Goal: Transaction & Acquisition: Book appointment/travel/reservation

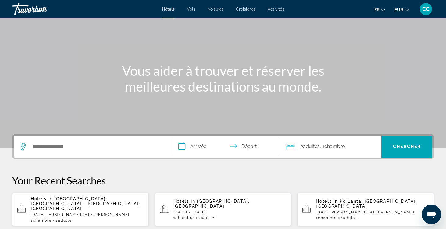
scroll to position [39, 0]
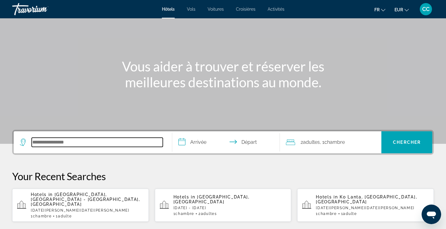
click at [108, 138] on input "Search hotel destination" at bounding box center [97, 142] width 131 height 9
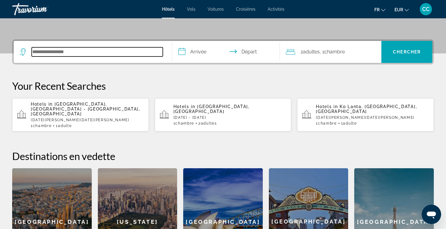
scroll to position [149, 0]
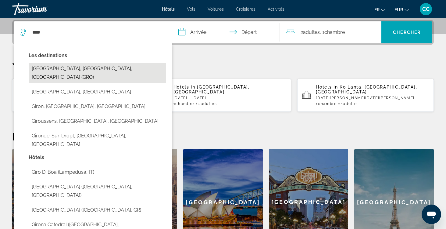
click at [104, 65] on button "[GEOGRAPHIC_DATA], [GEOGRAPHIC_DATA], [GEOGRAPHIC_DATA] (GRO)" at bounding box center [98, 73] width 138 height 20
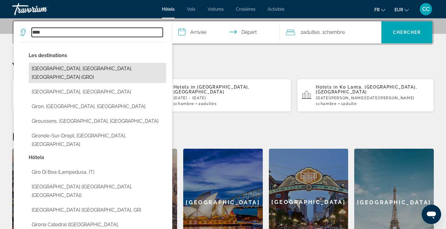
type input "**********"
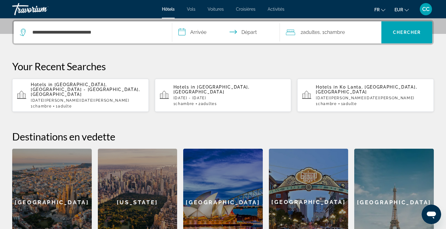
click at [193, 32] on input "**********" at bounding box center [227, 33] width 110 height 24
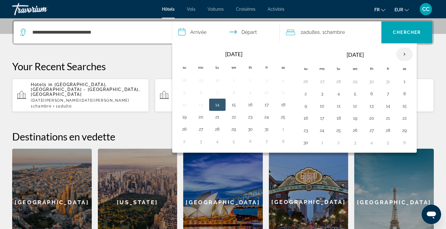
click at [407, 54] on th "Next month" at bounding box center [405, 54] width 16 height 13
click at [200, 131] on button "29" at bounding box center [201, 130] width 10 height 9
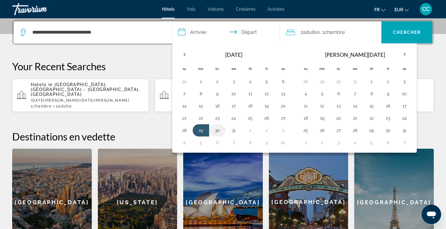
click at [217, 131] on button "30" at bounding box center [218, 130] width 10 height 9
type input "**********"
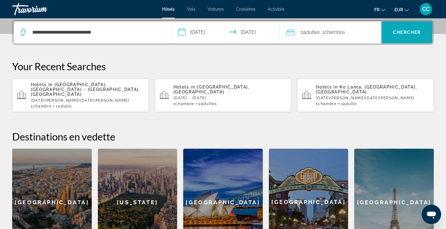
click at [402, 34] on span "Chercher" at bounding box center [407, 32] width 28 height 5
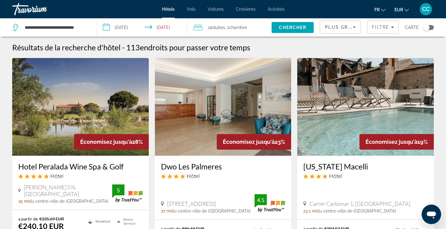
click at [431, 29] on div "Toggle map" at bounding box center [429, 27] width 10 height 5
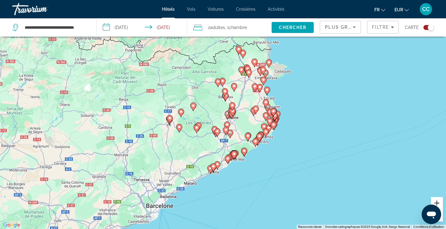
click at [437, 202] on button "Zoom avant" at bounding box center [437, 203] width 12 height 12
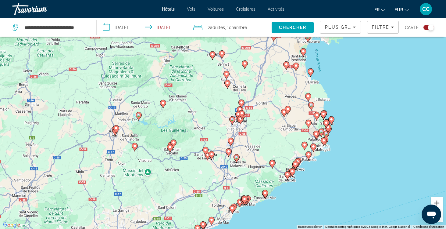
click at [437, 202] on button "Zoom avant" at bounding box center [437, 203] width 12 height 12
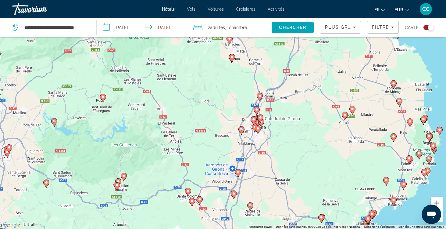
click at [437, 202] on button "Zoom avant" at bounding box center [437, 203] width 12 height 12
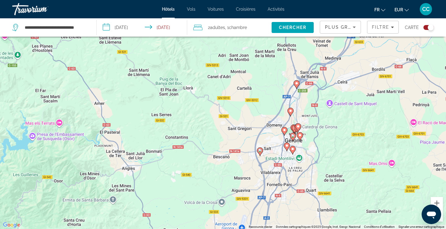
click at [298, 85] on image "Main content" at bounding box center [297, 83] width 4 height 4
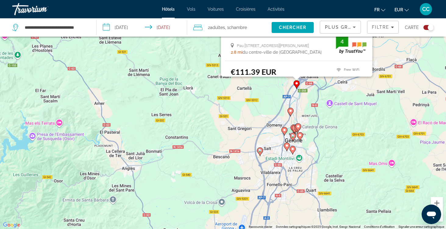
scroll to position [0, 0]
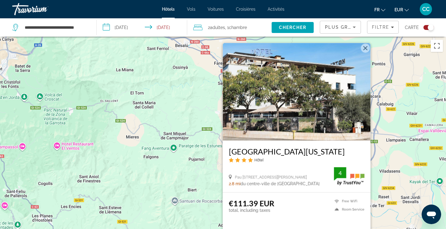
click at [364, 47] on button "Fermer" at bounding box center [365, 48] width 9 height 9
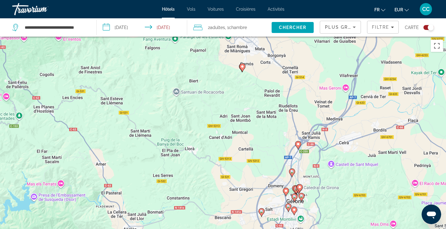
drag, startPoint x: 299, startPoint y: 193, endPoint x: 301, endPoint y: 83, distance: 110.2
click at [301, 83] on div "Pour activer le glissement avec le clavier, appuyez sur Alt+Entrée. Une fois ce…" at bounding box center [223, 151] width 446 height 229
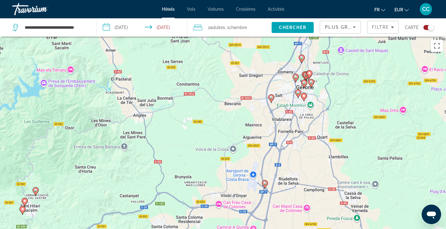
drag, startPoint x: 272, startPoint y: 194, endPoint x: 282, endPoint y: 79, distance: 115.5
click at [282, 79] on div "Pour activer le glissement avec le clavier, appuyez sur Alt+Entrée. Une fois ce…" at bounding box center [223, 151] width 446 height 229
click at [271, 99] on image "Main content" at bounding box center [272, 98] width 4 height 4
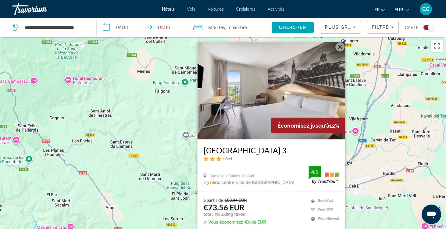
click at [341, 49] on button "Fermer" at bounding box center [340, 46] width 9 height 9
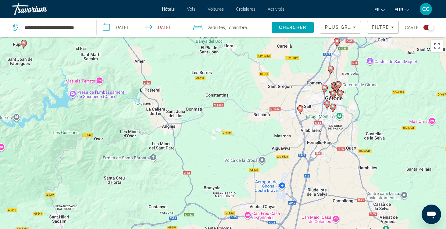
drag, startPoint x: 279, startPoint y: 198, endPoint x: 308, endPoint y: 49, distance: 151.1
click at [308, 49] on div "Pour activer le glissement avec le clavier, appuyez sur Alt+Entrée. Une fois ce…" at bounding box center [223, 151] width 446 height 229
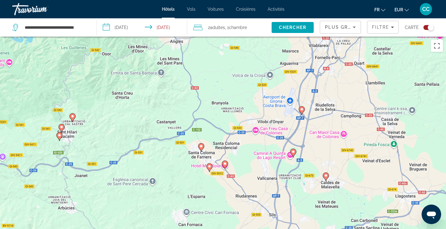
drag, startPoint x: 279, startPoint y: 177, endPoint x: 288, endPoint y: 74, distance: 103.6
click at [288, 74] on div "Pour activer le glissement avec le clavier, appuyez sur Alt+Entrée. Une fois ce…" at bounding box center [223, 151] width 446 height 229
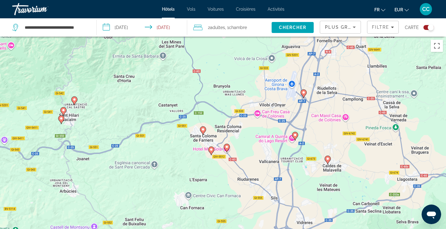
click at [304, 94] on image "Main content" at bounding box center [304, 93] width 4 height 4
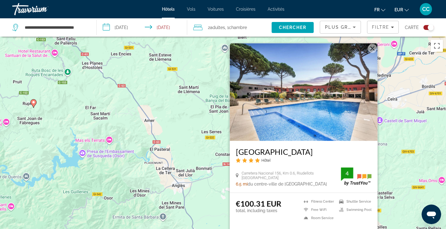
click at [371, 47] on button "Fermer" at bounding box center [372, 48] width 9 height 9
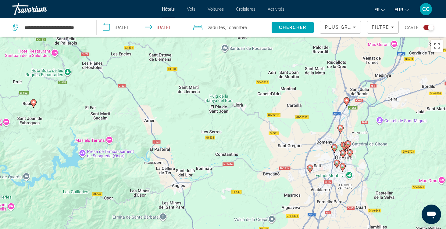
click at [265, 219] on div "Pour activer le glissement avec le clavier, appuyez sur Alt+Entrée. Une fois ce…" at bounding box center [223, 151] width 446 height 229
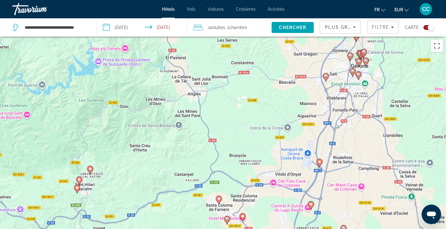
drag, startPoint x: 259, startPoint y: 186, endPoint x: 280, endPoint y: 58, distance: 129.6
click at [280, 58] on div "Pour activer le glissement avec le clavier, appuyez sur Alt+Entrée. Une fois ce…" at bounding box center [223, 151] width 446 height 229
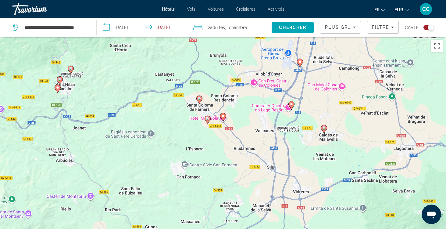
drag, startPoint x: 294, startPoint y: 168, endPoint x: 270, endPoint y: 103, distance: 69.2
click at [270, 103] on div "Pour activer le glissement avec le clavier, appuyez sur Alt+Entrée. Une fois ce…" at bounding box center [223, 151] width 446 height 229
click at [293, 105] on image "Main content" at bounding box center [292, 104] width 4 height 4
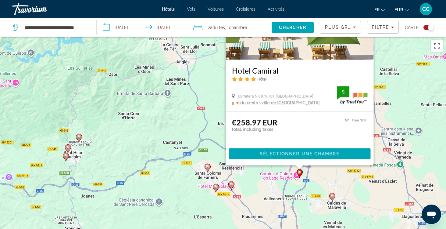
drag, startPoint x: 204, startPoint y: 157, endPoint x: 213, endPoint y: 61, distance: 96.8
click at [213, 61] on div "Pour activer le glissement avec le clavier, appuyez sur Alt+Entrée. Une fois ce…" at bounding box center [223, 151] width 446 height 229
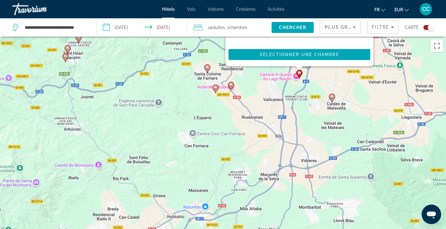
drag, startPoint x: 260, startPoint y: 179, endPoint x: 258, endPoint y: 91, distance: 87.9
click at [258, 91] on div "Pour activer le glissement avec le clavier, appuyez sur Alt+Entrée. Une fois ce…" at bounding box center [223, 151] width 446 height 229
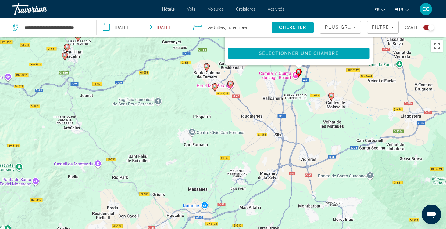
click at [258, 91] on div "Pour activer le glissement avec le clavier, appuyez sur Alt+Entrée. Une fois ce…" at bounding box center [223, 151] width 446 height 229
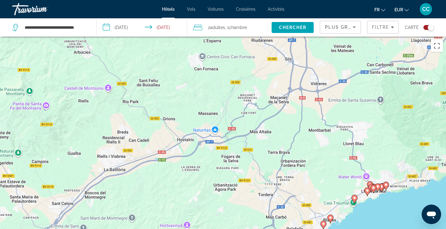
drag, startPoint x: 277, startPoint y: 198, endPoint x: 287, endPoint y: 121, distance: 77.3
click at [287, 121] on div "Pour activer le glissement avec le clavier, appuyez sur Alt+Entrée. Une fois ce…" at bounding box center [223, 151] width 446 height 229
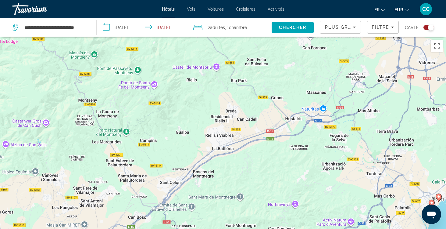
drag, startPoint x: 190, startPoint y: 185, endPoint x: 299, endPoint y: 164, distance: 111.0
click at [299, 164] on div "Pour activer le glissement avec le clavier, appuyez sur Alt+Entrée. Une fois ce…" at bounding box center [223, 151] width 446 height 229
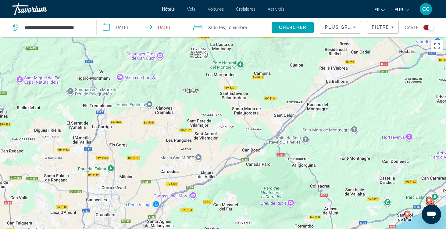
drag, startPoint x: 242, startPoint y: 179, endPoint x: 357, endPoint y: 112, distance: 133.6
click at [357, 112] on div "Pour activer le glissement avec le clavier, appuyez sur Alt+Entrée. Une fois ce…" at bounding box center [223, 151] width 446 height 229
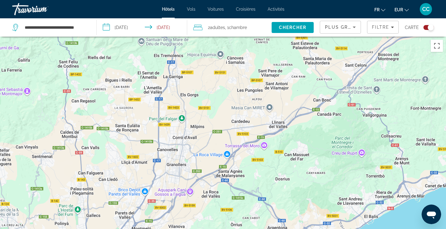
drag, startPoint x: 252, startPoint y: 185, endPoint x: 324, endPoint y: 132, distance: 88.9
click at [324, 133] on div "Pour activer le glissement avec le clavier, appuyez sur Alt+Entrée. Une fois ce…" at bounding box center [223, 151] width 446 height 229
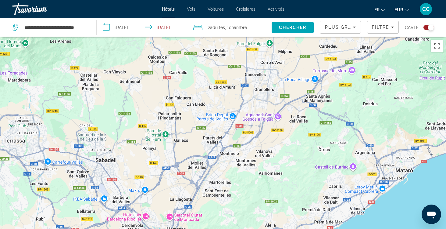
drag, startPoint x: 282, startPoint y: 178, endPoint x: 370, endPoint y: 102, distance: 116.4
click at [370, 103] on div "Pour activer le glissement avec le clavier, appuyez sur Alt+Entrée. Une fois ce…" at bounding box center [223, 151] width 446 height 229
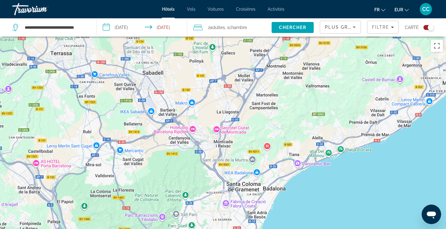
drag, startPoint x: 270, startPoint y: 194, endPoint x: 318, endPoint y: 107, distance: 99.3
click at [318, 107] on div "Pour activer le glissement avec le clavier, appuyez sur Alt+Entrée. Une fois ce…" at bounding box center [223, 151] width 446 height 229
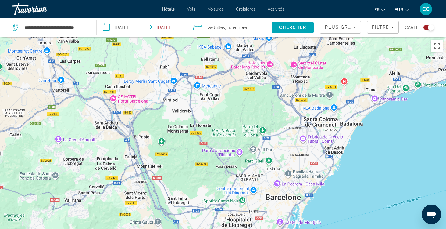
drag, startPoint x: 188, startPoint y: 190, endPoint x: 268, endPoint y: 126, distance: 102.2
click at [267, 126] on div "Main content" at bounding box center [223, 151] width 446 height 229
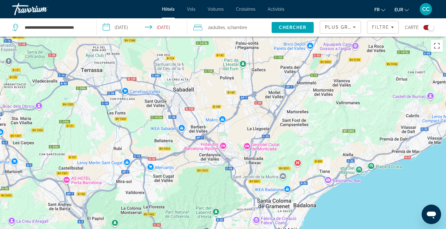
drag, startPoint x: 285, startPoint y: 112, endPoint x: 237, endPoint y: 193, distance: 93.6
click at [237, 193] on div "Main content" at bounding box center [223, 151] width 446 height 229
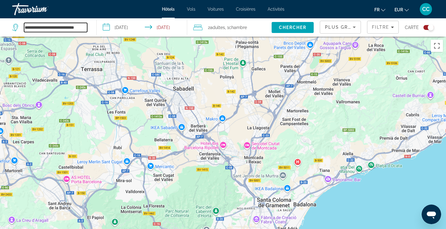
drag, startPoint x: 24, startPoint y: 27, endPoint x: 92, endPoint y: 31, distance: 67.8
click at [92, 31] on app-destination-search "**********" at bounding box center [48, 27] width 97 height 18
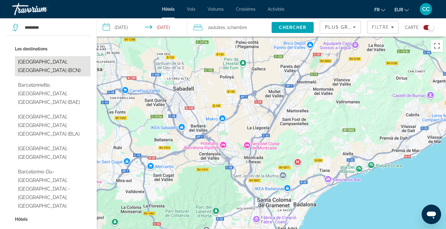
drag, startPoint x: 92, startPoint y: 31, endPoint x: 70, endPoint y: 61, distance: 37.7
click at [70, 61] on button "[GEOGRAPHIC_DATA], [GEOGRAPHIC_DATA] (BCN)" at bounding box center [53, 66] width 76 height 20
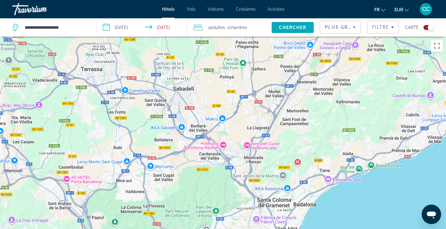
click at [294, 22] on span "Search" at bounding box center [293, 27] width 42 height 15
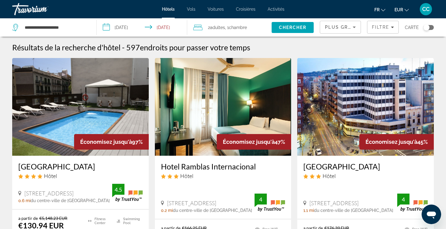
click at [431, 27] on div "Toggle map" at bounding box center [429, 27] width 10 height 5
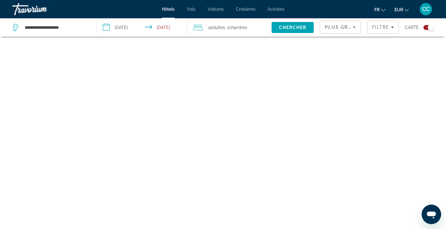
scroll to position [37, 0]
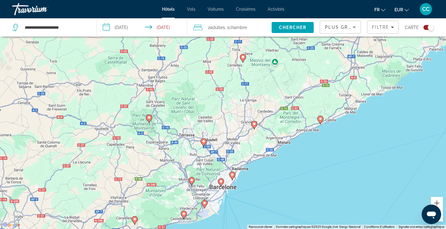
drag, startPoint x: 246, startPoint y: 112, endPoint x: 244, endPoint y: 149, distance: 37.0
click at [245, 149] on div "Pour activer le glissement avec le clavier, appuyez sur Alt+Entrée. Une fois ce…" at bounding box center [223, 114] width 446 height 229
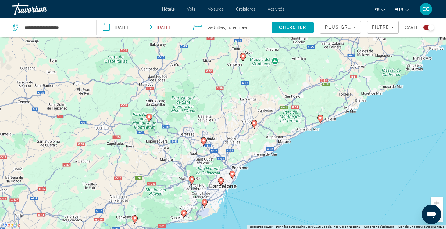
click at [255, 125] on image "Main content" at bounding box center [255, 123] width 4 height 4
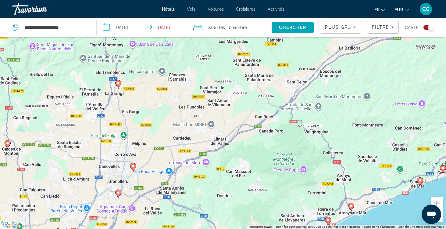
drag, startPoint x: 271, startPoint y: 86, endPoint x: 185, endPoint y: 183, distance: 129.3
click at [185, 184] on div "Pour naviguer, appuyez sur les touches fléchées. Pour activer le glissement ave…" at bounding box center [223, 114] width 446 height 229
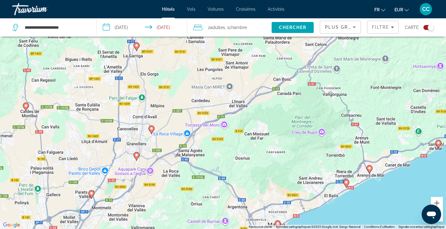
drag, startPoint x: 262, startPoint y: 147, endPoint x: 280, endPoint y: 108, distance: 42.7
click at [280, 109] on div "Pour naviguer, appuyez sur les touches fléchées. Pour activer le glissement ave…" at bounding box center [223, 114] width 446 height 229
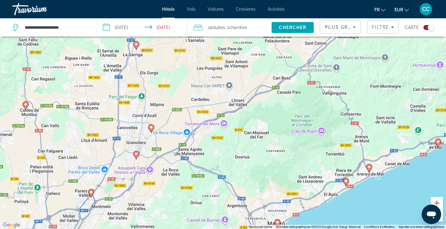
click at [137, 155] on image "Main content" at bounding box center [137, 154] width 4 height 4
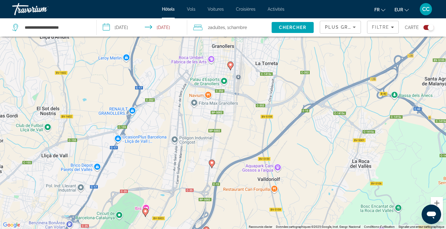
click at [213, 166] on icon "Main content" at bounding box center [211, 164] width 5 height 8
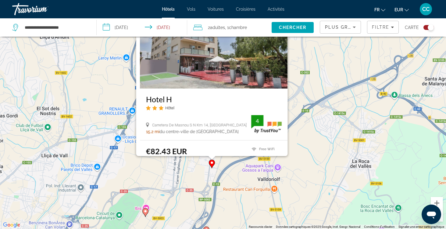
scroll to position [0, 0]
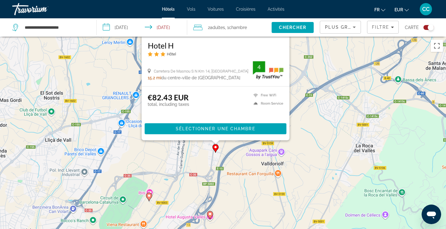
drag, startPoint x: 315, startPoint y: 177, endPoint x: 319, endPoint y: 70, distance: 107.5
click at [319, 70] on div "Pour activer le glissement avec le clavier, appuyez sur Alt+Entrée. Une fois ce…" at bounding box center [223, 151] width 446 height 229
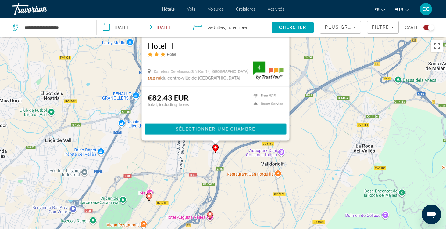
click at [314, 116] on div "Pour activer le glissement avec le clavier, appuyez sur Alt+Entrée. Une fois ce…" at bounding box center [223, 151] width 446 height 229
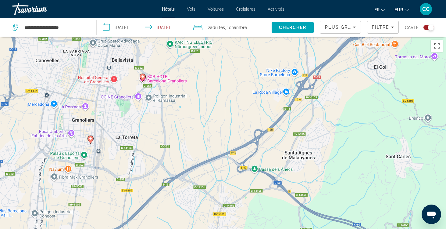
drag, startPoint x: 309, startPoint y: 125, endPoint x: 164, endPoint y: 214, distance: 170.7
click at [164, 214] on div "Pour activer le glissement avec le clavier, appuyez sur Alt+Entrée. Une fois ce…" at bounding box center [223, 151] width 446 height 229
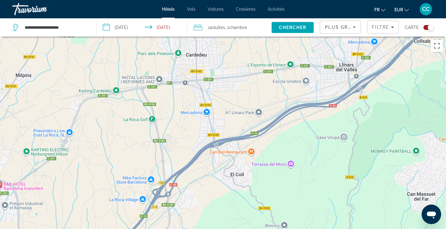
drag, startPoint x: 317, startPoint y: 102, endPoint x: 173, endPoint y: 210, distance: 180.1
click at [173, 210] on div "Pour activer le glissement avec le clavier, appuyez sur Alt+Entrée. Une fois ce…" at bounding box center [223, 151] width 446 height 229
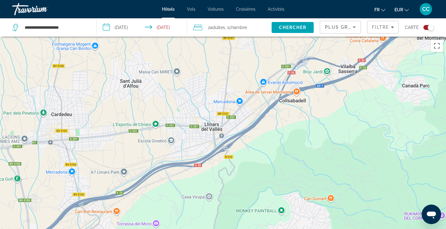
drag, startPoint x: 298, startPoint y: 122, endPoint x: 163, endPoint y: 182, distance: 147.4
click at [162, 182] on div "Pour activer le glissement avec le clavier, appuyez sur Alt+Entrée. Une fois ce…" at bounding box center [223, 151] width 446 height 229
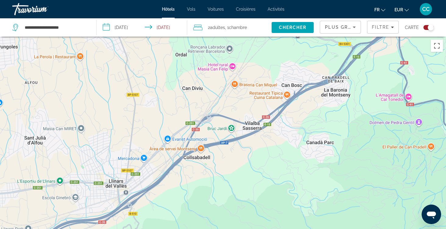
drag, startPoint x: 284, startPoint y: 123, endPoint x: 187, endPoint y: 179, distance: 112.0
click at [187, 179] on div "Main content" at bounding box center [223, 151] width 446 height 229
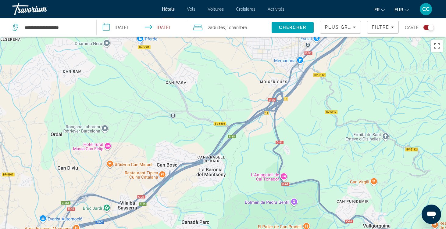
drag, startPoint x: 299, startPoint y: 102, endPoint x: 173, endPoint y: 182, distance: 149.3
click at [173, 182] on div "Main content" at bounding box center [223, 151] width 446 height 229
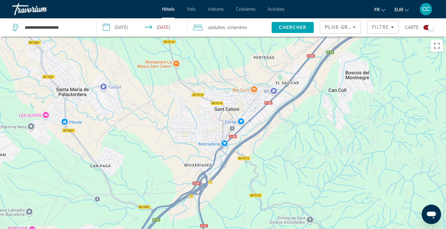
drag, startPoint x: 301, startPoint y: 93, endPoint x: 224, endPoint y: 177, distance: 113.4
click at [224, 177] on div "Main content" at bounding box center [223, 151] width 446 height 229
drag, startPoint x: 75, startPoint y: 27, endPoint x: 6, endPoint y: 27, distance: 69.0
click at [6, 27] on app-destination-search "**********" at bounding box center [48, 27] width 97 height 18
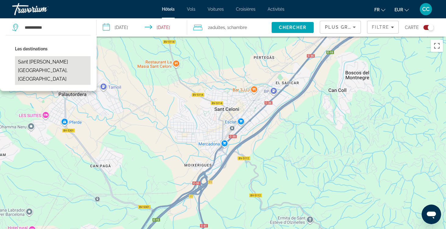
click at [48, 63] on button "Sant [PERSON_NAME][GEOGRAPHIC_DATA], [GEOGRAPHIC_DATA]" at bounding box center [53, 70] width 76 height 29
type input "**********"
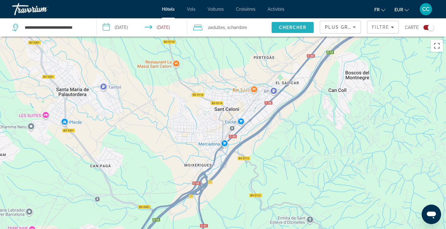
click at [294, 25] on span "Chercher" at bounding box center [293, 27] width 28 height 5
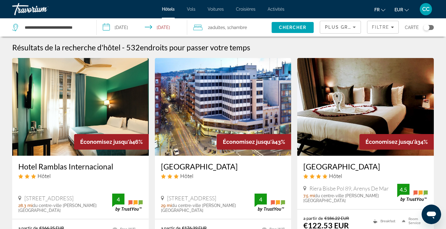
click at [432, 27] on div "Toggle map" at bounding box center [429, 27] width 10 height 5
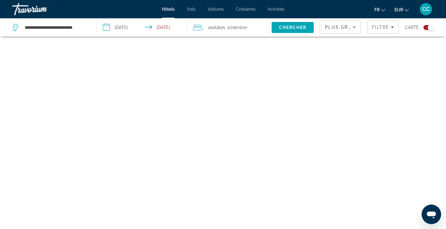
scroll to position [37, 0]
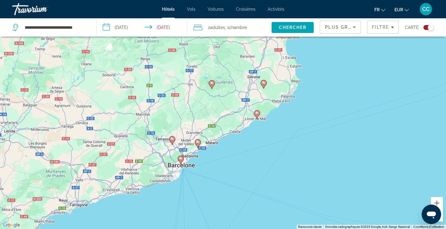
click at [257, 116] on icon "Main content" at bounding box center [256, 114] width 5 height 8
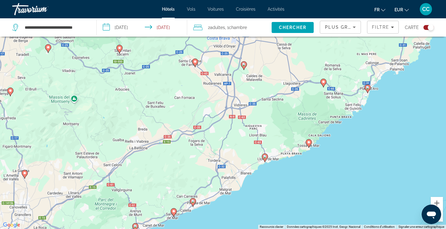
drag, startPoint x: 182, startPoint y: 103, endPoint x: 232, endPoint y: 148, distance: 67.8
click at [233, 148] on div "Pour naviguer, appuyez sur les touches fléchées. Pour activer le glissement ave…" at bounding box center [223, 114] width 446 height 229
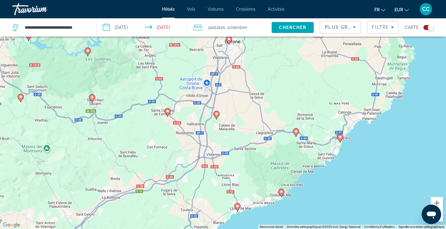
drag, startPoint x: 255, startPoint y: 107, endPoint x: 227, endPoint y: 158, distance: 58.0
click at [227, 158] on div "Pour naviguer, appuyez sur les touches fléchées. Pour activer le glissement ave…" at bounding box center [223, 114] width 446 height 229
click at [216, 116] on icon "Main content" at bounding box center [216, 115] width 5 height 8
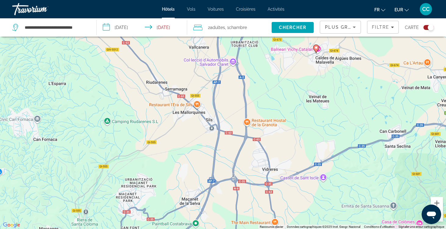
drag, startPoint x: 200, startPoint y: 151, endPoint x: 260, endPoint y: 65, distance: 104.7
click at [260, 65] on div "Pour naviguer, appuyez sur les touches fléchées. Pour activer le glissement ave…" at bounding box center [223, 114] width 446 height 229
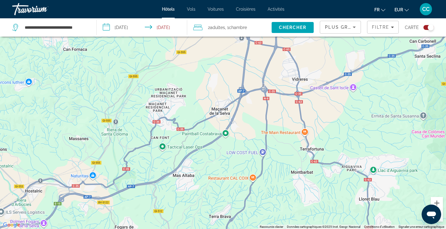
drag, startPoint x: 225, startPoint y: 168, endPoint x: 256, endPoint y: 78, distance: 95.1
click at [256, 78] on div "Pour naviguer, appuyez sur les touches fléchées. Pour activer le glissement ave…" at bounding box center [223, 114] width 446 height 229
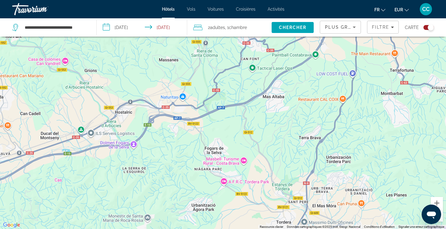
drag, startPoint x: 217, startPoint y: 162, endPoint x: 307, endPoint y: 81, distance: 121.0
click at [307, 81] on div "Pour naviguer, appuyez sur les touches fléchées. Pour activer le glissement ave…" at bounding box center [223, 114] width 446 height 229
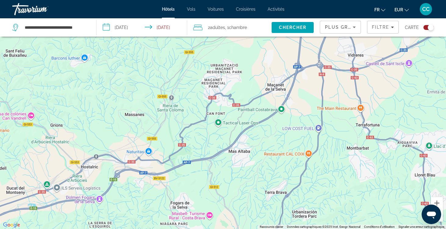
drag, startPoint x: 255, startPoint y: 159, endPoint x: 220, endPoint y: 213, distance: 63.9
click at [220, 213] on div "Pour naviguer, appuyez sur les touches fléchées. Pour activer le glissement ave…" at bounding box center [223, 114] width 446 height 229
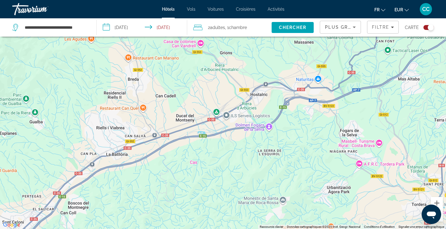
drag, startPoint x: 189, startPoint y: 184, endPoint x: 359, endPoint y: 111, distance: 184.8
click at [359, 111] on div "Pour naviguer, appuyez sur les touches fléchées. Pour activer le glissement ave…" at bounding box center [223, 114] width 446 height 229
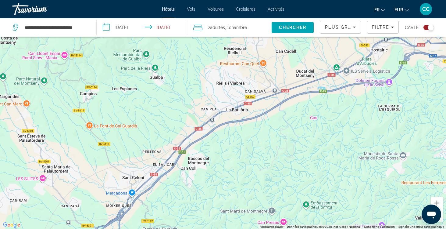
drag, startPoint x: 182, startPoint y: 177, endPoint x: 303, endPoint y: 132, distance: 129.4
click at [304, 132] on div "Pour naviguer, appuyez sur les touches fléchées. Pour activer le glissement ave…" at bounding box center [223, 114] width 446 height 229
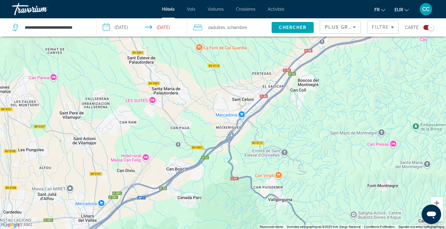
drag, startPoint x: 212, startPoint y: 186, endPoint x: 324, endPoint y: 109, distance: 135.2
click at [324, 110] on div "Pour naviguer, appuyez sur les touches fléchées." at bounding box center [223, 114] width 446 height 229
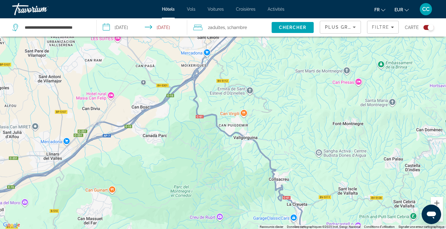
drag, startPoint x: 240, startPoint y: 169, endPoint x: 207, endPoint y: 107, distance: 69.6
click at [207, 108] on div "Pour naviguer, appuyez sur les touches fléchées. Pour activer le glissement ave…" at bounding box center [223, 114] width 446 height 229
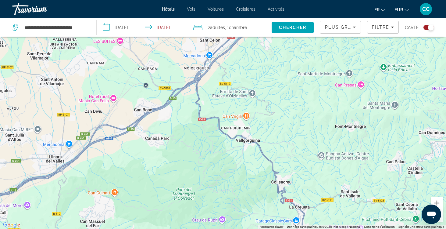
click at [443, 223] on div "Pour naviguer, appuyez sur les touches fléchées. Pour activer le glissement ave…" at bounding box center [223, 114] width 446 height 229
click at [442, 221] on button "Zoom arrière" at bounding box center [437, 215] width 12 height 12
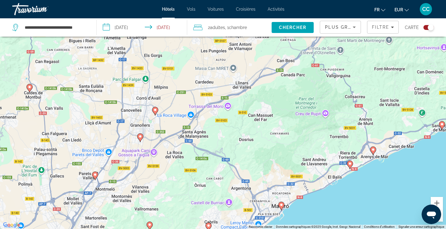
drag, startPoint x: 160, startPoint y: 175, endPoint x: 265, endPoint y: 123, distance: 116.7
click at [265, 123] on div "Pour naviguer, appuyez sur les touches fléchées. Pour activer le glissement ave…" at bounding box center [223, 114] width 446 height 229
click at [141, 138] on image "Main content" at bounding box center [141, 137] width 4 height 4
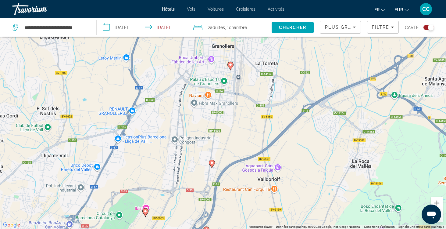
click at [213, 164] on image "Main content" at bounding box center [212, 163] width 4 height 4
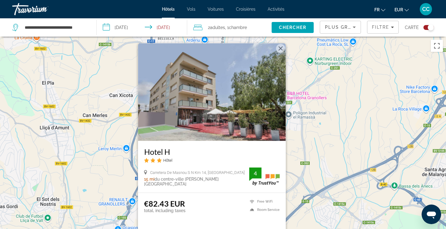
click at [280, 46] on button "Fermer" at bounding box center [280, 48] width 9 height 9
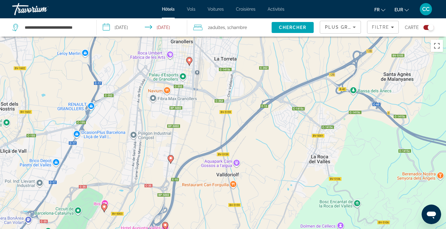
drag, startPoint x: 301, startPoint y: 161, endPoint x: 259, endPoint y: 65, distance: 104.3
click at [259, 65] on div "Pour activer le glissement avec le clavier, appuyez sur Alt+Entrée. Une fois ce…" at bounding box center [223, 151] width 446 height 229
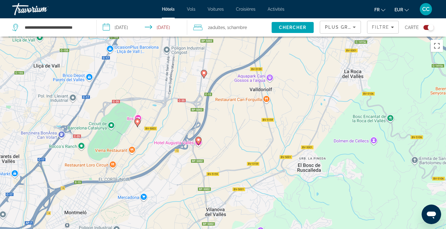
drag, startPoint x: 185, startPoint y: 194, endPoint x: 218, endPoint y: 108, distance: 92.4
click at [218, 108] on div "Pour activer le glissement avec le clavier, appuyez sur Alt+Entrée. Une fois ce…" at bounding box center [223, 151] width 446 height 229
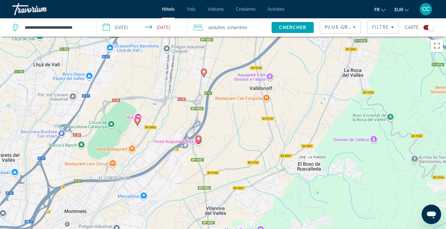
click at [200, 138] on image "Main content" at bounding box center [199, 139] width 4 height 4
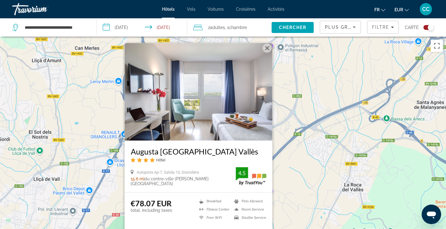
click at [268, 45] on button "Fermer" at bounding box center [267, 48] width 9 height 9
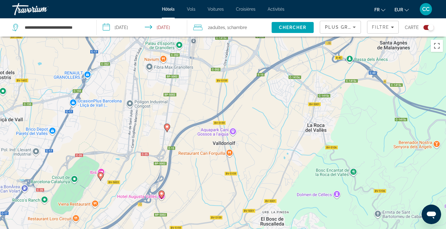
drag, startPoint x: 287, startPoint y: 146, endPoint x: 249, endPoint y: 87, distance: 70.3
click at [249, 87] on div "Pour activer le glissement avec le clavier, appuyez sur Alt+Entrée. Une fois ce…" at bounding box center [223, 151] width 446 height 229
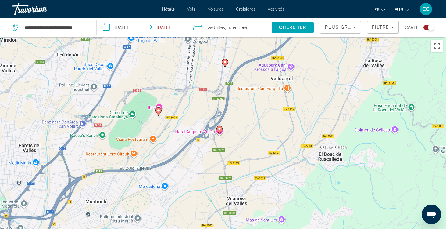
drag, startPoint x: 189, startPoint y: 188, endPoint x: 248, endPoint y: 120, distance: 89.8
click at [248, 121] on div "Pour activer le glissement avec le clavier, appuyez sur Alt+Entrée. Une fois ce…" at bounding box center [223, 151] width 446 height 229
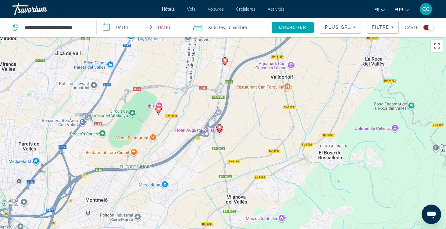
click at [158, 110] on image "Main content" at bounding box center [159, 109] width 4 height 4
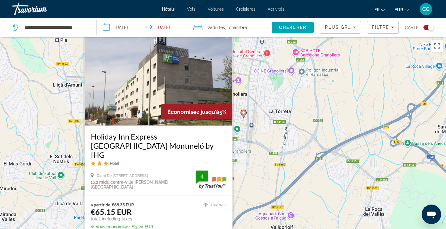
click at [226, 38] on button "Fermer" at bounding box center [227, 33] width 9 height 9
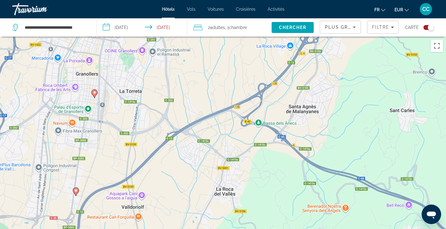
drag, startPoint x: 320, startPoint y: 155, endPoint x: 170, endPoint y: 135, distance: 151.5
click at [169, 135] on div "Pour activer le glissement avec le clavier, appuyez sur Alt+Entrée. Une fois ce…" at bounding box center [223, 151] width 446 height 229
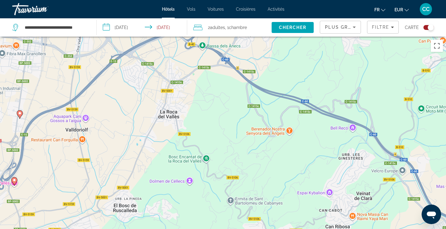
drag, startPoint x: 256, startPoint y: 178, endPoint x: 198, endPoint y: 101, distance: 96.7
click at [197, 101] on div "Pour activer le glissement avec le clavier, appuyez sur Alt+Entrée. Une fois ce…" at bounding box center [223, 151] width 446 height 229
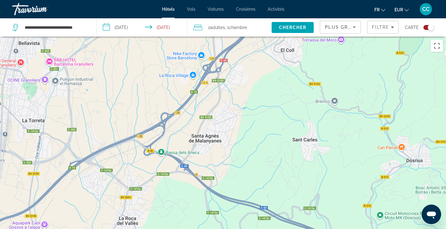
drag, startPoint x: 198, startPoint y: 95, endPoint x: 157, endPoint y: 203, distance: 115.6
click at [157, 203] on div "Pour activer le glissement avec le clavier, appuyez sur Alt+Entrée. Une fois ce…" at bounding box center [223, 151] width 446 height 229
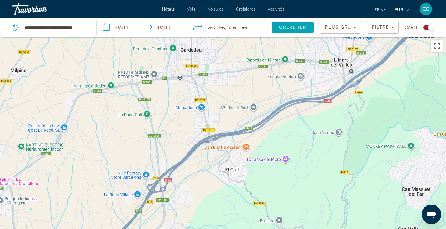
drag, startPoint x: 217, startPoint y: 123, endPoint x: 160, endPoint y: 247, distance: 136.5
click at [160, 229] on html "**********" at bounding box center [223, 114] width 446 height 229
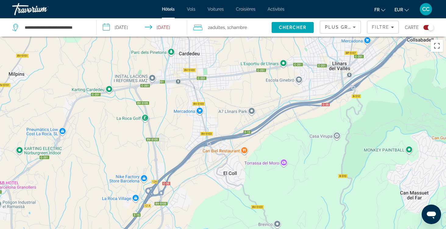
click at [425, 27] on div "Toggle map" at bounding box center [429, 27] width 10 height 5
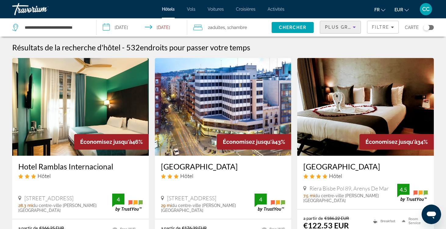
click at [354, 27] on icon "Sort by" at bounding box center [354, 26] width 7 height 7
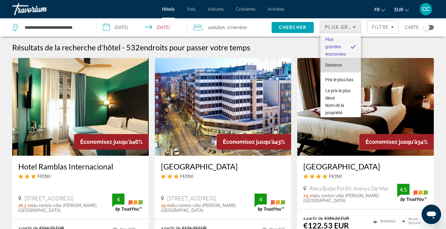
click at [338, 66] on span "Distance" at bounding box center [334, 65] width 16 height 5
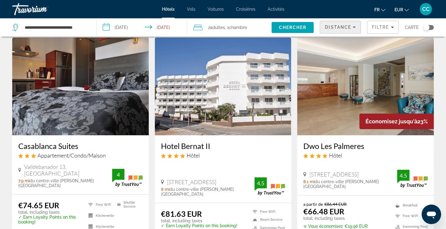
scroll to position [261, 0]
click at [333, 141] on h3 "Dwo Les Palmeres" at bounding box center [366, 145] width 125 height 9
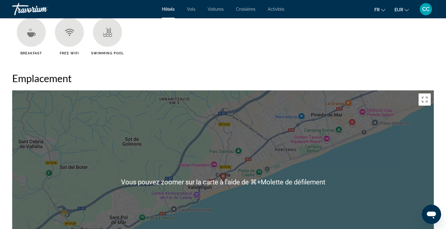
scroll to position [525, 0]
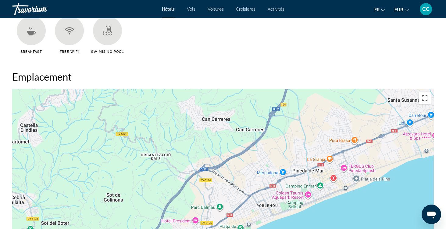
drag, startPoint x: 250, startPoint y: 123, endPoint x: 231, endPoint y: 181, distance: 61.5
click at [231, 181] on div "Pour activer le glissement avec le clavier, appuyez sur Alt+Entrée. Une fois ce…" at bounding box center [223, 180] width 422 height 183
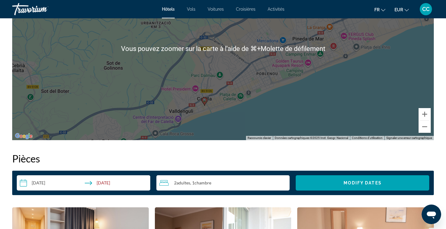
scroll to position [664, 0]
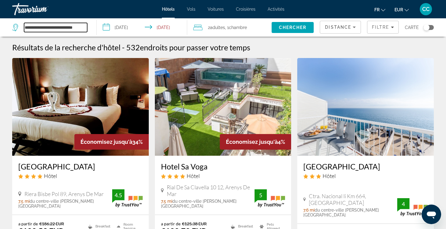
drag, startPoint x: 25, startPoint y: 28, endPoint x: 97, endPoint y: 26, distance: 72.3
click at [97, 27] on div "**********" at bounding box center [223, 27] width 446 height 18
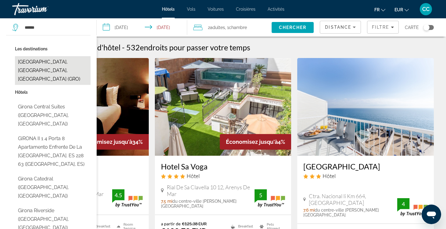
click at [68, 61] on button "[GEOGRAPHIC_DATA], [GEOGRAPHIC_DATA], [GEOGRAPHIC_DATA] (GRO)" at bounding box center [53, 70] width 76 height 29
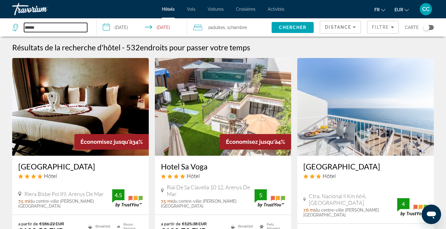
type input "**********"
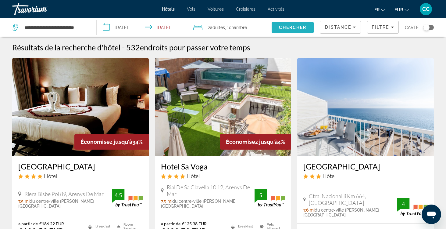
click at [299, 25] on button "Chercher" at bounding box center [293, 27] width 42 height 11
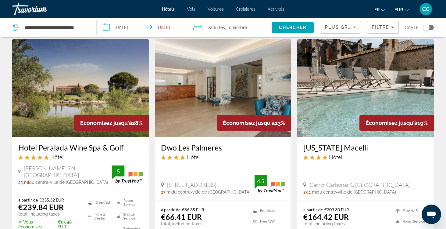
scroll to position [29, 0]
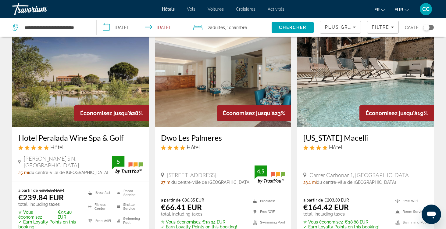
click at [430, 27] on div "Toggle map" at bounding box center [429, 27] width 10 height 5
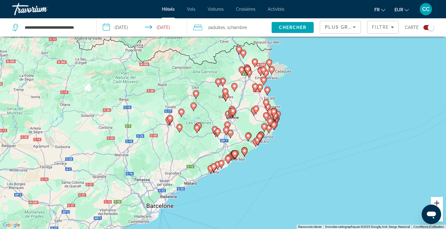
click at [438, 202] on button "Zoom avant" at bounding box center [437, 203] width 12 height 12
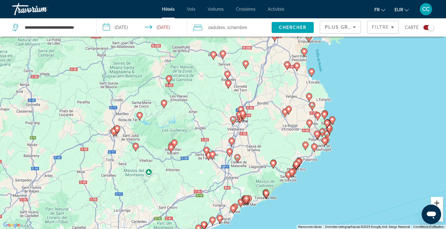
click at [438, 202] on button "Zoom avant" at bounding box center [437, 203] width 12 height 12
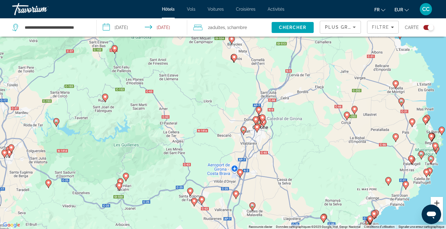
click at [438, 202] on button "Zoom avant" at bounding box center [437, 203] width 12 height 12
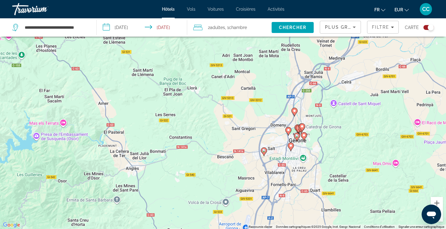
click at [295, 113] on icon "Main content" at bounding box center [294, 112] width 5 height 8
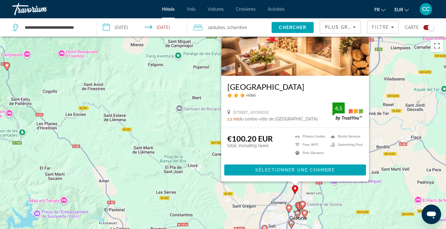
drag, startPoint x: 210, startPoint y: 187, endPoint x: 209, endPoint y: 120, distance: 67.5
click at [209, 120] on div "Pour activer le glissement avec le clavier, appuyez sur Alt+Entrée. Une fois ce…" at bounding box center [223, 151] width 446 height 229
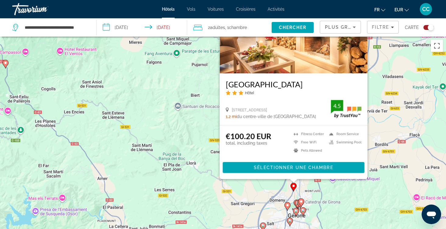
click at [209, 120] on div "Pour activer le glissement avec le clavier, appuyez sur Alt+Entrée. Une fois ce…" at bounding box center [223, 151] width 446 height 229
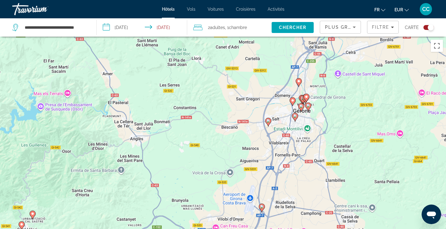
drag, startPoint x: 267, startPoint y: 179, endPoint x: 272, endPoint y: 73, distance: 105.7
click at [272, 73] on div "Pour activer le glissement avec le clavier, appuyez sur Alt+Entrée. Une fois ce…" at bounding box center [223, 151] width 446 height 229
click at [293, 102] on image "Main content" at bounding box center [293, 101] width 4 height 4
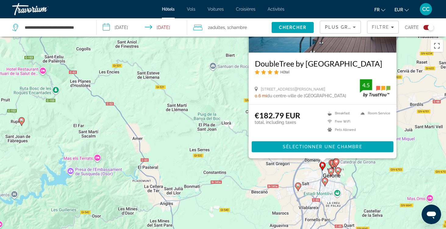
drag, startPoint x: 198, startPoint y: 177, endPoint x: 230, endPoint y: 71, distance: 110.2
click at [230, 71] on div "Pour activer le glissement avec le clavier, appuyez sur Alt+Entrée. Une fois ce…" at bounding box center [223, 151] width 446 height 229
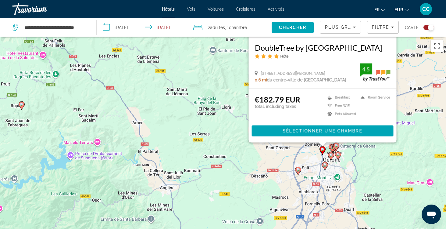
click at [327, 168] on icon "Main content" at bounding box center [325, 166] width 6 height 9
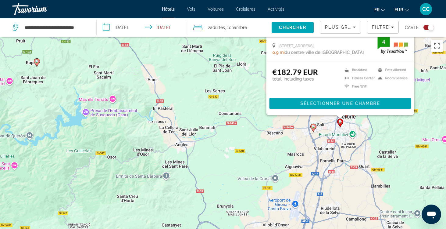
drag, startPoint x: 234, startPoint y: 216, endPoint x: 250, endPoint y: 82, distance: 134.2
click at [250, 82] on div "Pour activer le glissement avec le clavier, appuyez sur Alt+Entrée. Une fois ce…" at bounding box center [223, 151] width 446 height 229
click at [314, 127] on image "Main content" at bounding box center [314, 127] width 4 height 4
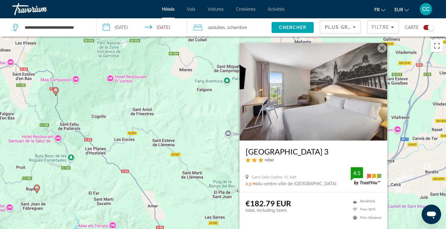
click at [284, 152] on h3 "[GEOGRAPHIC_DATA] 3" at bounding box center [314, 151] width 136 height 9
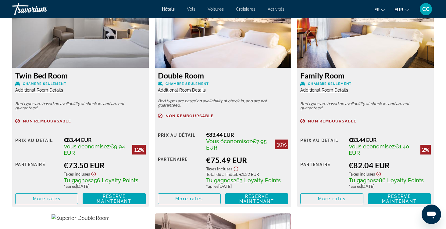
scroll to position [849, 0]
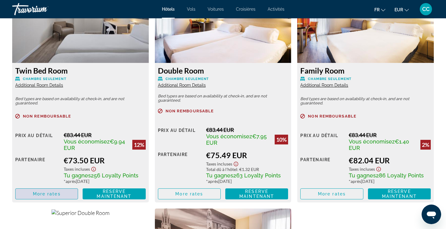
click at [43, 196] on span "More rates" at bounding box center [47, 193] width 28 height 5
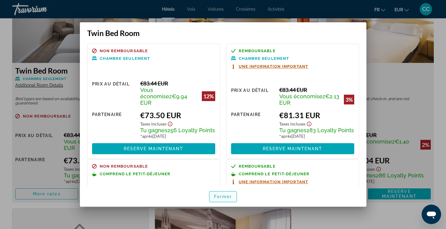
scroll to position [0, 0]
click at [215, 197] on span "Fermer" at bounding box center [223, 196] width 18 height 5
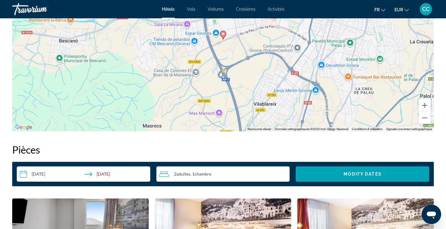
scroll to position [639, 0]
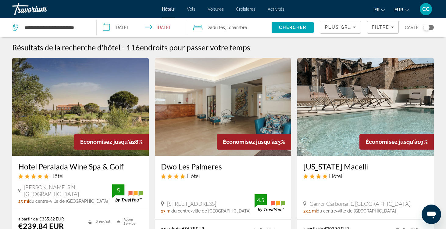
click at [431, 27] on div "Toggle map" at bounding box center [429, 27] width 10 height 5
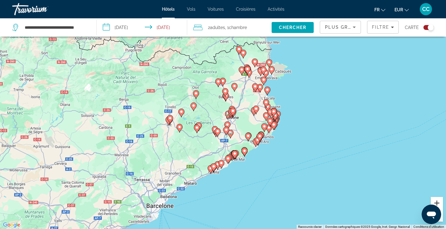
click at [438, 202] on button "Zoom avant" at bounding box center [437, 203] width 12 height 12
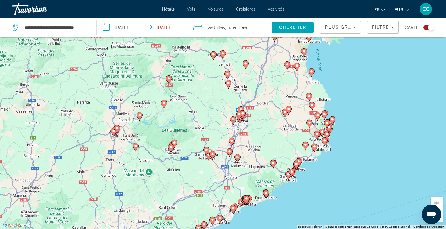
click at [437, 202] on button "Zoom avant" at bounding box center [437, 203] width 12 height 12
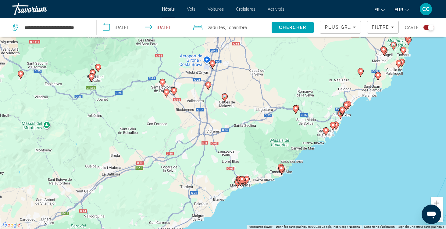
drag, startPoint x: 273, startPoint y: 202, endPoint x: 244, endPoint y: 94, distance: 112.0
click at [244, 93] on div "Pour activer le glissement avec le clavier, appuyez sur Alt+Entrée. Une fois ce…" at bounding box center [223, 114] width 446 height 229
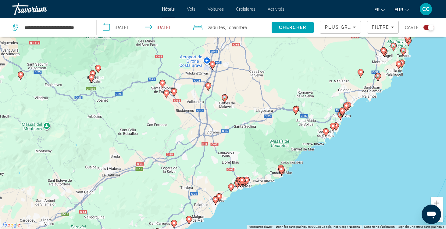
click at [213, 67] on icon "Main content" at bounding box center [212, 65] width 5 height 8
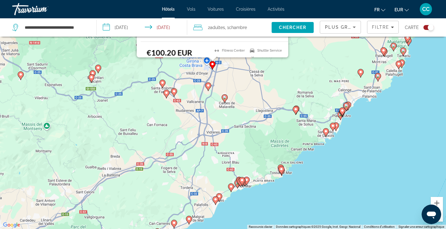
scroll to position [0, 0]
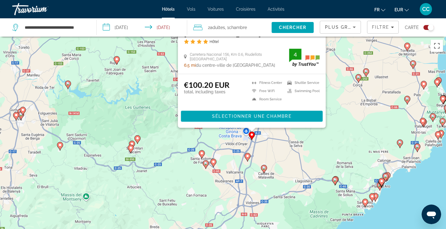
drag, startPoint x: 114, startPoint y: 204, endPoint x: 154, endPoint y: 85, distance: 126.2
click at [154, 85] on div "Pour activer le glissement avec le clavier, appuyez sur Alt+Entrée. Une fois ce…" at bounding box center [223, 151] width 446 height 229
click at [248, 157] on image "Main content" at bounding box center [248, 156] width 4 height 4
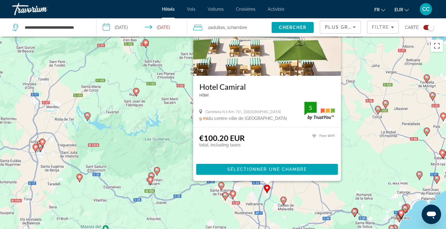
drag, startPoint x: 143, startPoint y: 193, endPoint x: 164, endPoint y: 126, distance: 69.2
click at [164, 126] on div "Pour activer le glissement avec le clavier, appuyez sur Alt+Entrée. Une fois ce…" at bounding box center [223, 151] width 446 height 229
click at [201, 211] on div "Pour activer le glissement avec le clavier, appuyez sur Alt+Entrée. Une fois ce…" at bounding box center [223, 151] width 446 height 229
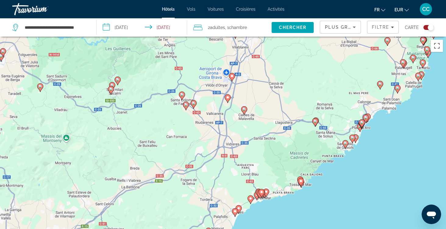
drag, startPoint x: 279, startPoint y: 215, endPoint x: 240, endPoint y: 125, distance: 97.9
click at [240, 125] on div "Pour activer le glissement avec le clavier, appuyez sur Alt+Entrée. Une fois ce…" at bounding box center [223, 151] width 446 height 229
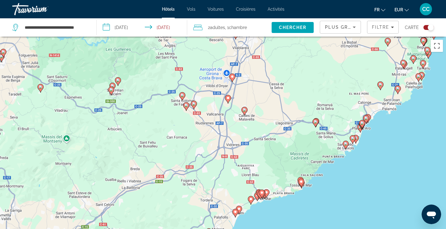
click at [229, 98] on image "Main content" at bounding box center [228, 98] width 4 height 4
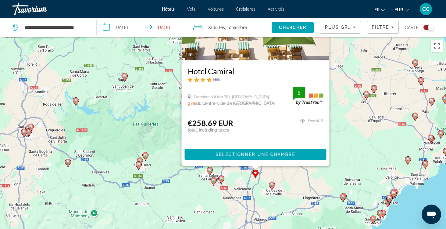
drag, startPoint x: 138, startPoint y: 201, endPoint x: 165, endPoint y: 118, distance: 86.9
click at [165, 118] on div "Pour activer le glissement avec le clavier, appuyez sur Alt+Entrée. Une fois ce…" at bounding box center [223, 151] width 446 height 229
click at [165, 120] on div "Pour activer le glissement avec le clavier, appuyez sur Alt+Entrée. Une fois ce…" at bounding box center [223, 151] width 446 height 229
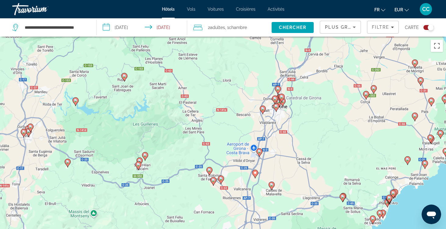
click at [261, 154] on icon "Main content" at bounding box center [260, 152] width 6 height 9
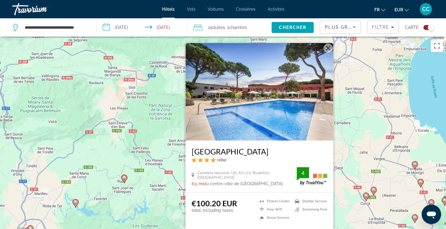
click at [255, 152] on h3 "[GEOGRAPHIC_DATA]" at bounding box center [260, 151] width 136 height 9
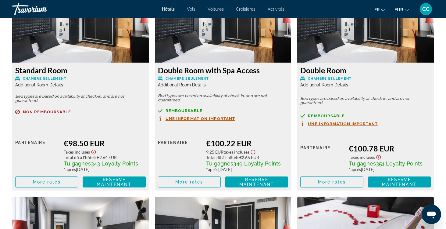
scroll to position [876, 0]
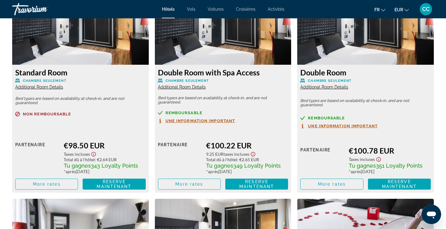
click at [43, 86] on span "Additional Room Details" at bounding box center [39, 87] width 48 height 5
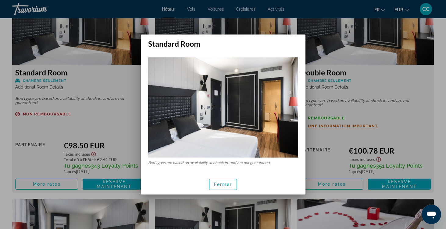
scroll to position [0, 0]
click at [224, 182] on span "Fermer" at bounding box center [223, 184] width 18 height 5
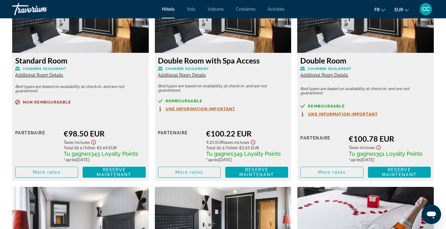
scroll to position [893, 0]
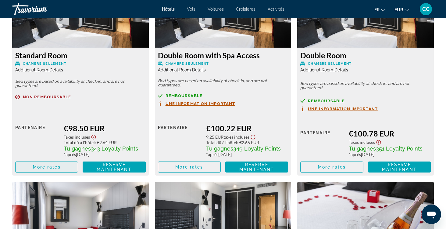
click at [39, 169] on span "More rates" at bounding box center [47, 166] width 28 height 5
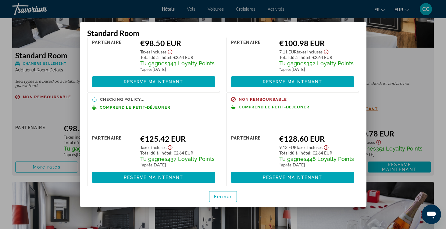
scroll to position [65, 0]
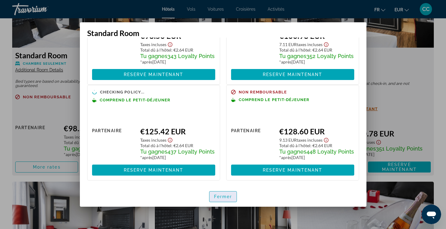
click at [226, 197] on span "Fermer" at bounding box center [223, 196] width 18 height 5
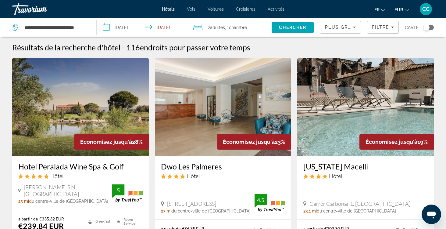
click at [432, 25] on div "Toggle map" at bounding box center [429, 27] width 10 height 5
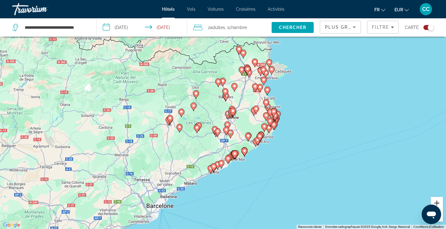
click at [438, 201] on button "Zoom avant" at bounding box center [437, 203] width 12 height 12
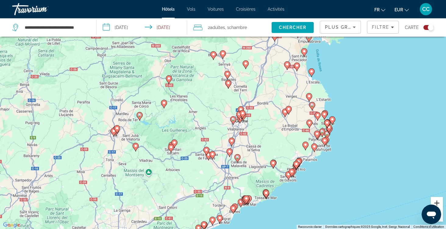
click at [438, 201] on button "Zoom avant" at bounding box center [437, 203] width 12 height 12
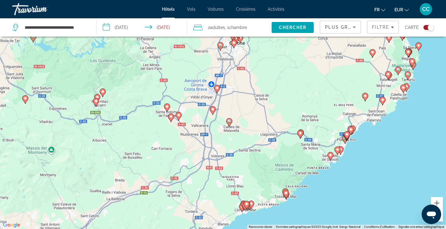
drag, startPoint x: 273, startPoint y: 204, endPoint x: 250, endPoint y: 119, distance: 88.9
click at [250, 119] on div "Pour activer le glissement avec le clavier, appuyez sur Alt+Entrée. Une fois ce…" at bounding box center [223, 114] width 446 height 229
click at [230, 122] on image "Main content" at bounding box center [230, 121] width 4 height 4
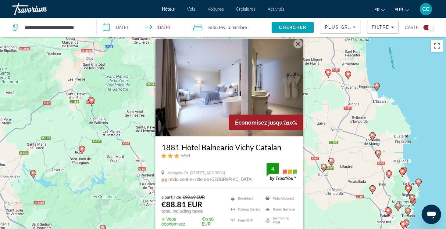
click at [215, 148] on h3 "1881 Hotel Balneario Vichy Catalan" at bounding box center [229, 147] width 136 height 9
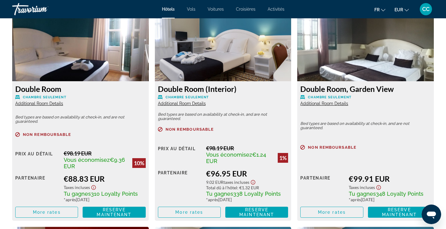
scroll to position [859, 0]
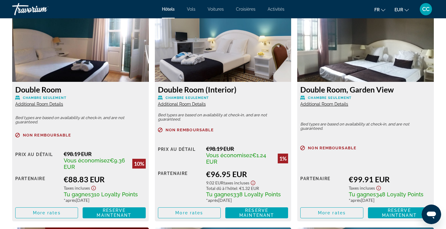
click at [55, 103] on span "Additional Room Details" at bounding box center [39, 104] width 48 height 5
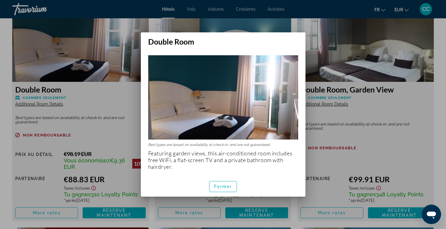
scroll to position [0, 0]
click at [227, 187] on span "Fermer" at bounding box center [223, 186] width 18 height 5
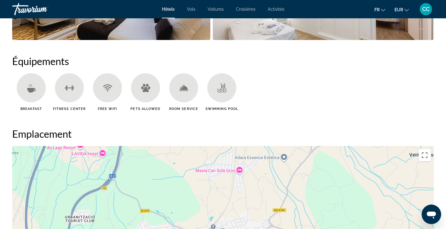
scroll to position [468, 0]
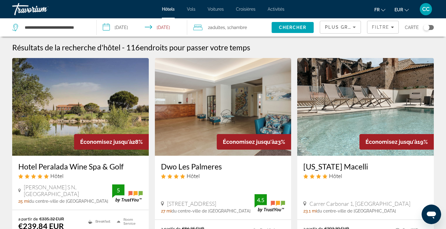
click at [433, 27] on div "Toggle map" at bounding box center [429, 27] width 10 height 5
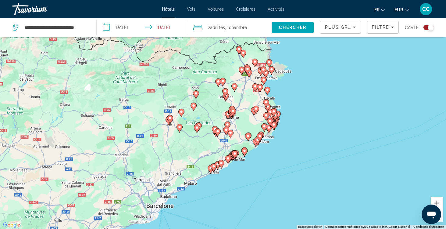
click at [436, 203] on button "Zoom avant" at bounding box center [437, 203] width 12 height 12
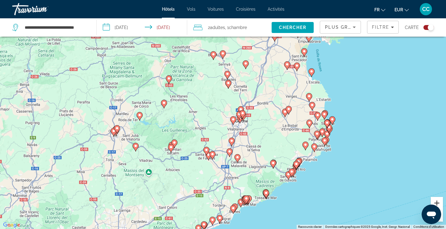
click at [436, 203] on button "Zoom avant" at bounding box center [437, 203] width 12 height 12
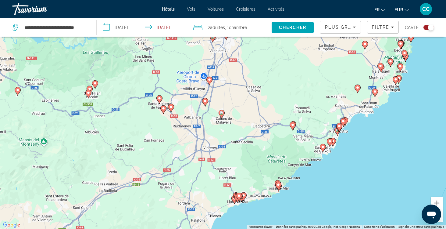
drag, startPoint x: 270, startPoint y: 200, endPoint x: 238, endPoint y: 106, distance: 99.4
click at [238, 106] on div "Pour activer le glissement avec le clavier, appuyez sur Alt+Entrée. Une fois ce…" at bounding box center [223, 114] width 446 height 229
click at [205, 101] on image "Main content" at bounding box center [206, 101] width 4 height 4
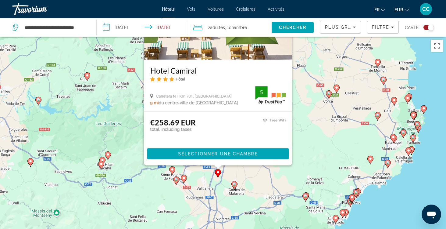
drag, startPoint x: 118, startPoint y: 189, endPoint x: 137, endPoint y: 84, distance: 107.0
click at [137, 83] on div "Pour activer le glissement avec le clavier, appuyez sur Alt+Entrée. Une fois ce…" at bounding box center [223, 151] width 446 height 229
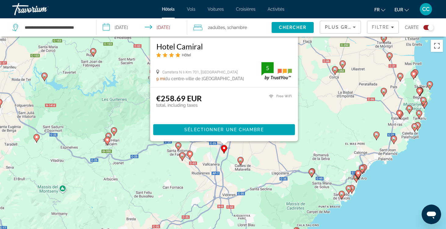
click at [146, 182] on div "Pour activer le glissement avec le clavier, appuyez sur Alt+Entrée. Une fois ce…" at bounding box center [223, 151] width 446 height 229
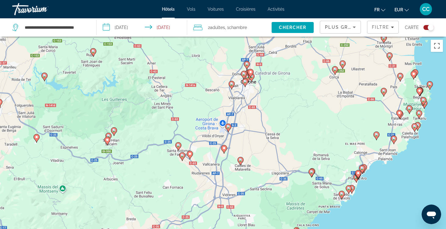
click at [166, 195] on div "Pour activer le glissement avec le clavier, appuyez sur Alt+Entrée. Une fois ce…" at bounding box center [223, 151] width 446 height 229
click at [235, 87] on gmp-advanced-marker "Main content" at bounding box center [232, 85] width 6 height 9
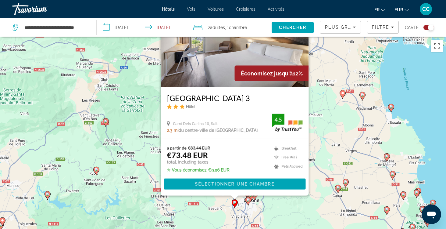
drag, startPoint x: 140, startPoint y: 174, endPoint x: 143, endPoint y: 122, distance: 52.2
click at [143, 122] on div "Pour activer le glissement avec le clavier, appuyez sur Alt+Entrée. Une fois ce…" at bounding box center [223, 151] width 446 height 229
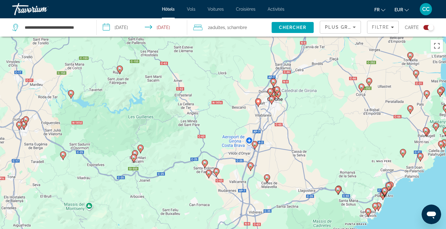
drag, startPoint x: 224, startPoint y: 187, endPoint x: 248, endPoint y: 85, distance: 104.3
click at [248, 85] on div "Pour activer le glissement avec le clavier, appuyez sur Alt+Entrée. Une fois ce…" at bounding box center [223, 151] width 446 height 229
click at [272, 102] on icon "Main content" at bounding box center [271, 100] width 5 height 8
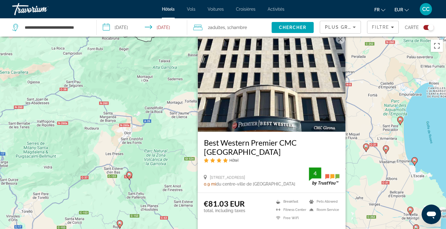
click at [233, 150] on h3 "Best Western Premier CMC [GEOGRAPHIC_DATA]" at bounding box center [272, 147] width 136 height 18
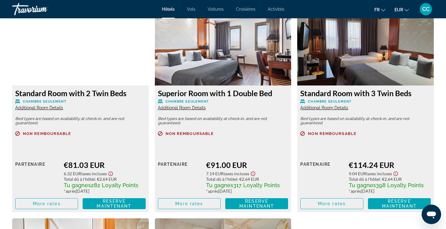
scroll to position [855, 0]
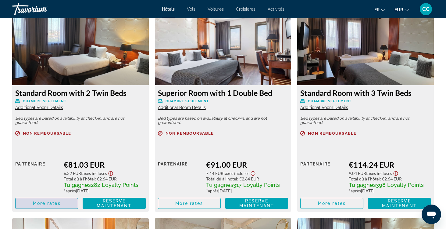
click at [53, 205] on span "More rates" at bounding box center [47, 203] width 28 height 5
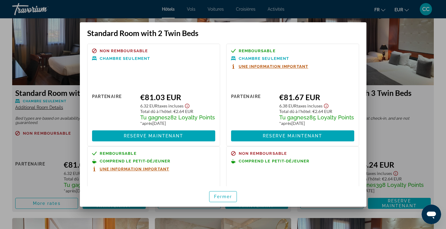
scroll to position [0, 0]
click at [221, 193] on span "button" at bounding box center [223, 196] width 27 height 15
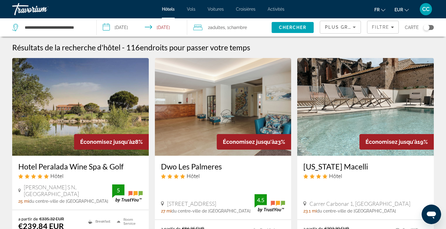
click at [431, 27] on div "Toggle map" at bounding box center [429, 27] width 10 height 5
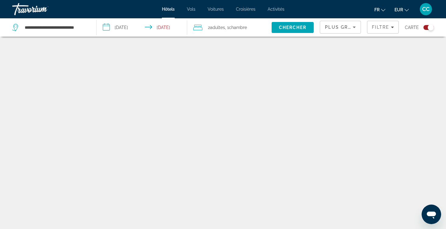
scroll to position [37, 0]
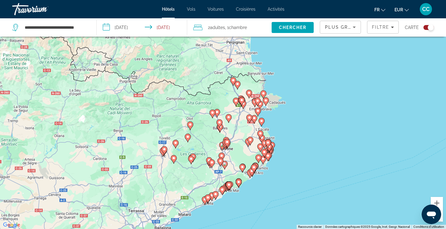
drag, startPoint x: 320, startPoint y: 96, endPoint x: 314, endPoint y: 128, distance: 32.3
click at [314, 128] on div "Pour activer le glissement avec le clavier, appuyez sur Alt+Entrée. Une fois ce…" at bounding box center [223, 114] width 446 height 229
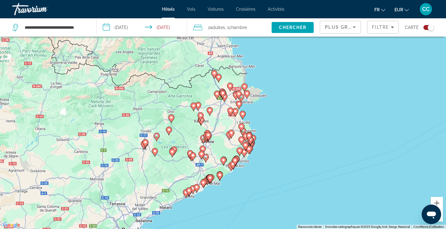
drag, startPoint x: 293, startPoint y: 197, endPoint x: 274, endPoint y: 188, distance: 21.2
click at [274, 188] on div "Pour activer le glissement avec le clavier, appuyez sur Alt+Entrée. Une fois ce…" at bounding box center [223, 114] width 446 height 229
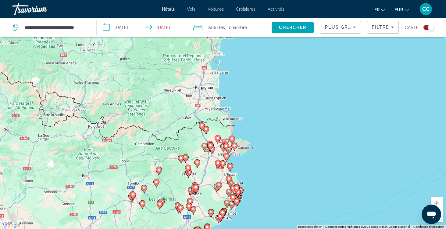
drag, startPoint x: 308, startPoint y: 97, endPoint x: 295, endPoint y: 150, distance: 54.9
click at [295, 150] on div "Pour activer le glissement avec le clavier, appuyez sur Alt+Entrée. Une fois ce…" at bounding box center [223, 114] width 446 height 229
click at [144, 28] on input "**********" at bounding box center [143, 28] width 93 height 20
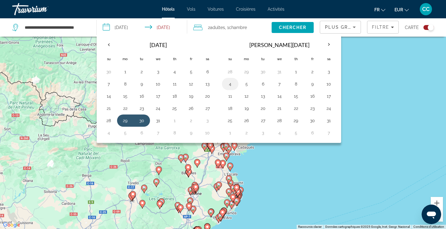
click at [231, 84] on button "4" at bounding box center [231, 84] width 10 height 9
click at [230, 83] on button "4" at bounding box center [231, 84] width 10 height 9
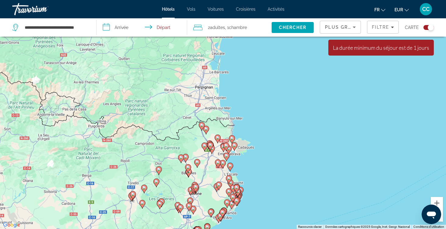
click at [129, 24] on input "**********" at bounding box center [143, 28] width 93 height 20
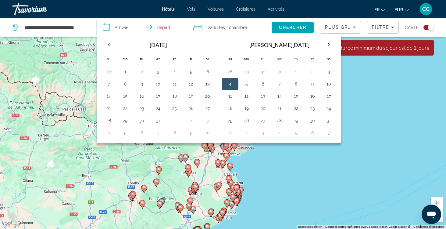
click at [230, 84] on button "4" at bounding box center [231, 84] width 10 height 9
click at [248, 83] on button "5" at bounding box center [247, 84] width 10 height 9
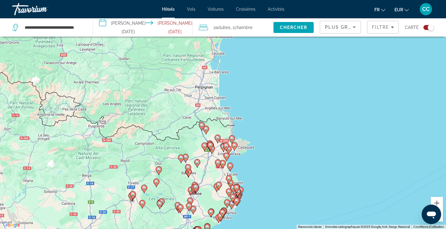
type input "**********"
click at [288, 26] on span "Chercher" at bounding box center [294, 27] width 28 height 5
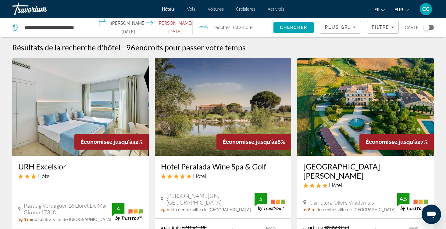
click at [432, 26] on div "Toggle map" at bounding box center [429, 27] width 10 height 5
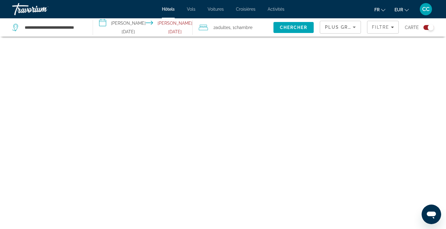
scroll to position [37, 0]
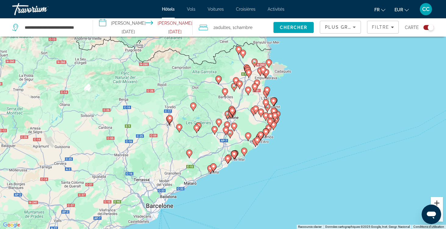
click at [437, 199] on button "Zoom avant" at bounding box center [437, 203] width 12 height 12
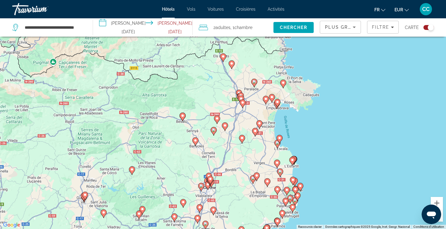
drag, startPoint x: 367, startPoint y: 101, endPoint x: 336, endPoint y: 168, distance: 73.7
click at [336, 168] on div "Pour activer le glissement avec le clavier, appuyez sur Alt+Entrée. Une fois ce…" at bounding box center [223, 114] width 446 height 229
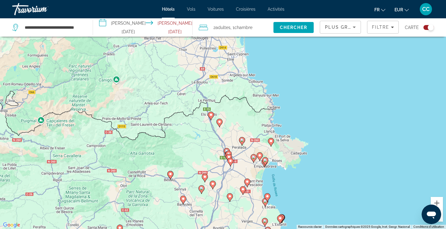
drag, startPoint x: 230, startPoint y: 154, endPoint x: 218, endPoint y: 213, distance: 60.8
click at [218, 213] on div "Pour activer le glissement avec le clavier, appuyez sur Alt+Entrée. Une fois ce…" at bounding box center [223, 114] width 446 height 229
click at [230, 161] on image "Main content" at bounding box center [231, 161] width 4 height 4
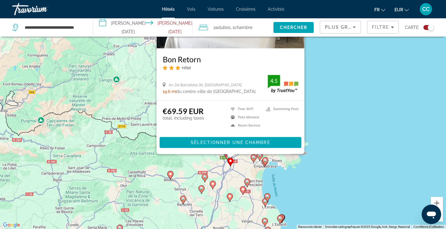
scroll to position [0, 0]
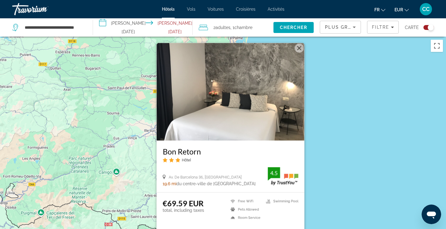
click at [336, 162] on div "Pour activer le glissement avec le clavier, appuyez sur Alt+Entrée. Une fois ce…" at bounding box center [223, 151] width 446 height 229
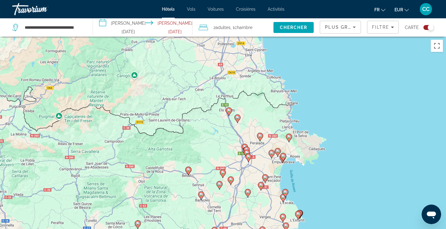
drag, startPoint x: 231, startPoint y: 209, endPoint x: 249, endPoint y: 111, distance: 99.9
click at [249, 111] on div "Pour activer le glissement avec le clavier, appuyez sur Alt+Entrée. Une fois ce…" at bounding box center [223, 151] width 446 height 229
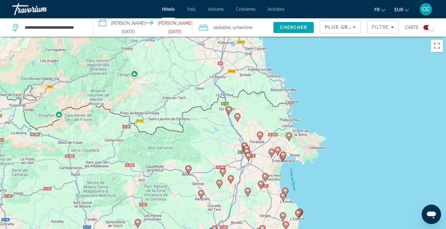
click at [247, 150] on image "Main content" at bounding box center [247, 152] width 4 height 4
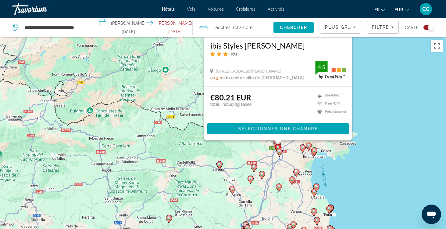
drag, startPoint x: 344, startPoint y: 162, endPoint x: 375, endPoint y: 56, distance: 110.7
click at [375, 56] on div "Pour activer le glissement avec le clavier, appuyez sur Alt+Entrée. Une fois ce…" at bounding box center [223, 151] width 446 height 229
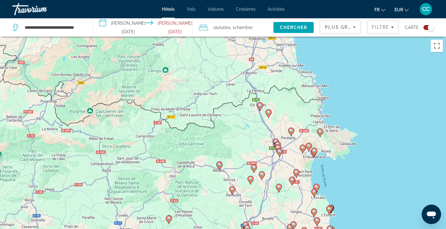
click at [279, 143] on image "Main content" at bounding box center [278, 145] width 4 height 4
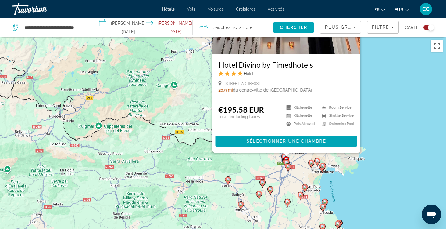
drag, startPoint x: 387, startPoint y: 157, endPoint x: 396, endPoint y: 66, distance: 92.0
click at [396, 66] on div "Pour activer le glissement avec le clavier, appuyez sur Alt+Entrée. Une fois ce…" at bounding box center [223, 151] width 446 height 229
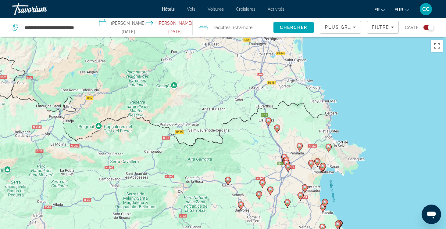
click at [285, 155] on icon "Main content" at bounding box center [284, 158] width 5 height 8
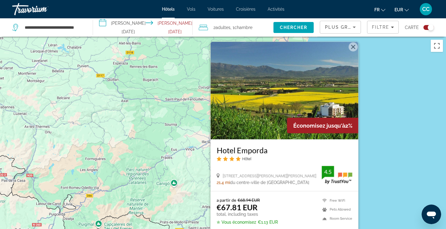
click at [383, 161] on div "Pour activer le glissement avec le clavier, appuyez sur Alt+Entrée. Une fois ce…" at bounding box center [223, 151] width 446 height 229
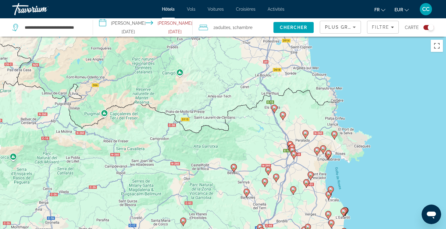
drag, startPoint x: 383, startPoint y: 161, endPoint x: 388, endPoint y: 47, distance: 113.9
click at [388, 47] on div "Pour activer le glissement avec le clavier, appuyez sur Alt+Entrée. Une fois ce…" at bounding box center [223, 151] width 446 height 229
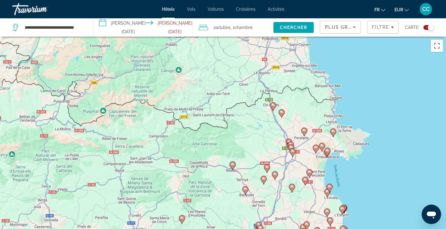
click at [292, 148] on image "Main content" at bounding box center [292, 148] width 4 height 4
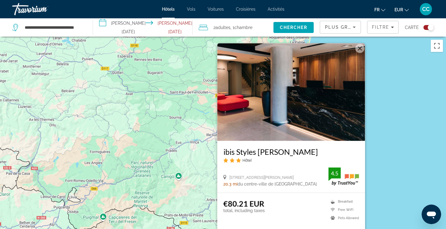
click at [392, 137] on div "Pour activer le glissement avec le clavier, appuyez sur Alt+Entrée. Une fois ce…" at bounding box center [223, 151] width 446 height 229
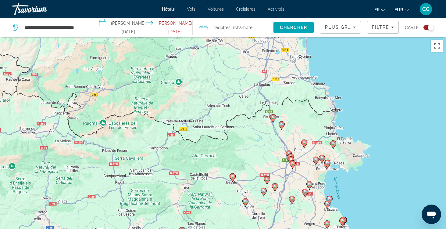
drag, startPoint x: 291, startPoint y: 210, endPoint x: 291, endPoint y: 107, distance: 103.8
click at [291, 107] on div "Pour activer le glissement avec le clavier, appuyez sur Alt+Entrée. Une fois ce…" at bounding box center [223, 151] width 446 height 229
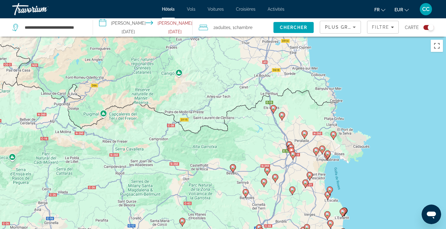
click at [293, 146] on image "Main content" at bounding box center [292, 147] width 4 height 4
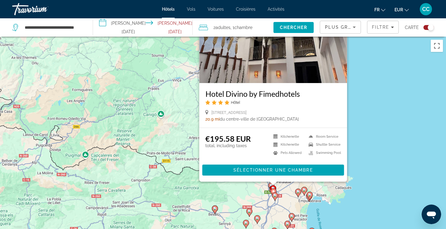
drag, startPoint x: 388, startPoint y: 135, endPoint x: 369, endPoint y: 65, distance: 72.1
click at [369, 65] on div "Pour activer le glissement avec le clavier, appuyez sur Alt+Entrée. Une fois ce…" at bounding box center [223, 151] width 446 height 229
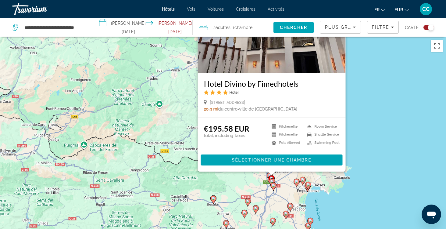
click at [370, 70] on div "Pour activer le glissement avec le clavier, appuyez sur Alt+Entrée. Une fois ce…" at bounding box center [223, 151] width 446 height 229
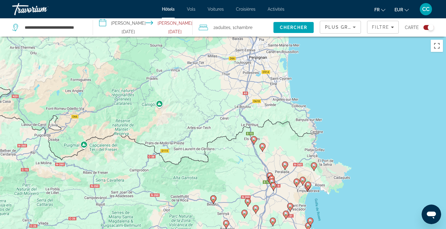
click at [272, 181] on image "Main content" at bounding box center [272, 181] width 4 height 4
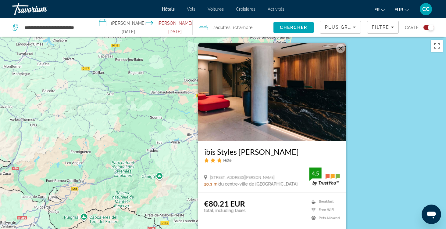
click at [268, 150] on h3 "ibis Styles [PERSON_NAME]" at bounding box center [272, 151] width 136 height 9
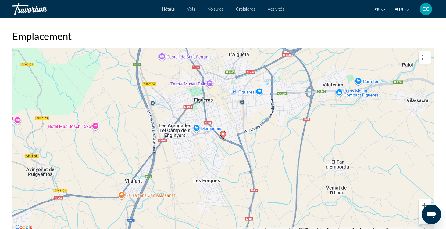
scroll to position [566, 0]
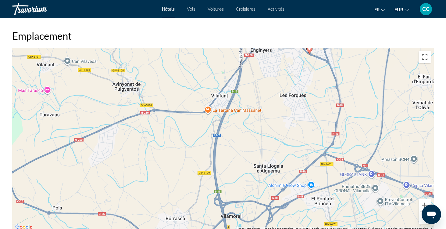
drag, startPoint x: 211, startPoint y: 143, endPoint x: 297, endPoint y: 59, distance: 120.9
click at [297, 59] on div "Pour activer le glissement avec le clavier, appuyez sur Alt+Entrée. Une fois ce…" at bounding box center [223, 139] width 422 height 183
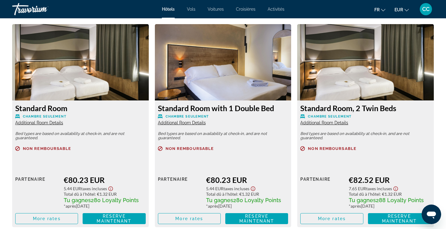
scroll to position [843, 0]
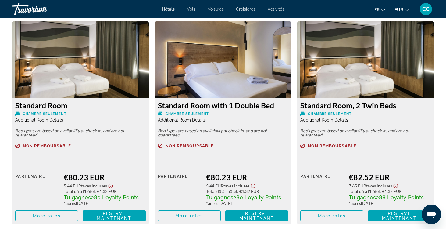
click at [56, 119] on span "Additional Room Details" at bounding box center [39, 119] width 48 height 5
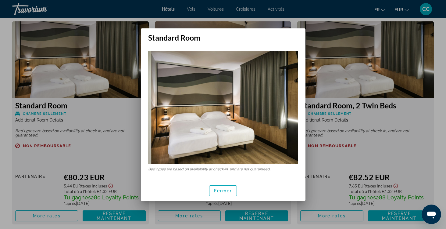
scroll to position [0, 0]
click at [221, 188] on span "Fermer" at bounding box center [223, 190] width 18 height 5
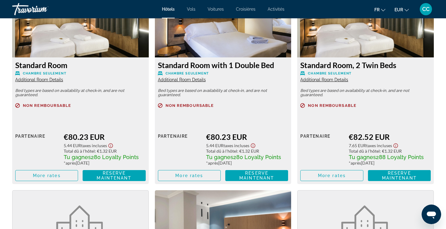
scroll to position [884, 0]
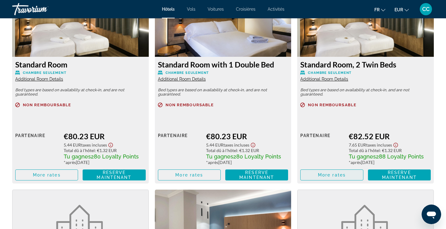
click at [328, 176] on span "More rates" at bounding box center [332, 174] width 28 height 5
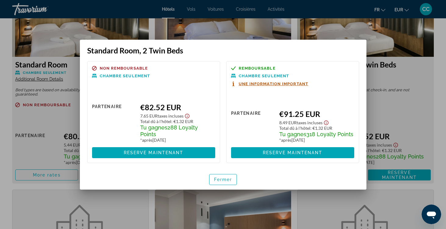
scroll to position [0, 0]
click at [219, 177] on button "Fermer" at bounding box center [223, 179] width 28 height 11
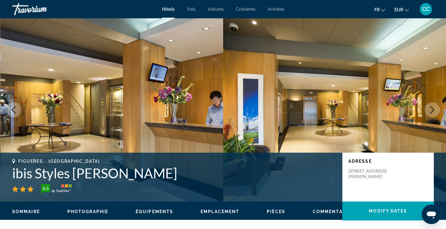
scroll to position [884, 0]
